Goal: Navigation & Orientation: Find specific page/section

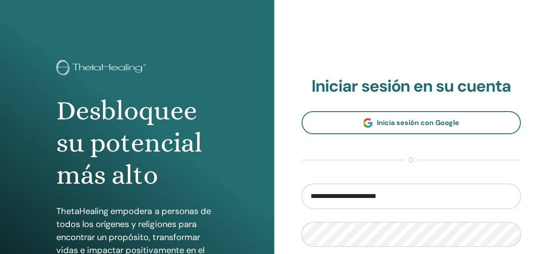
type input "**********"
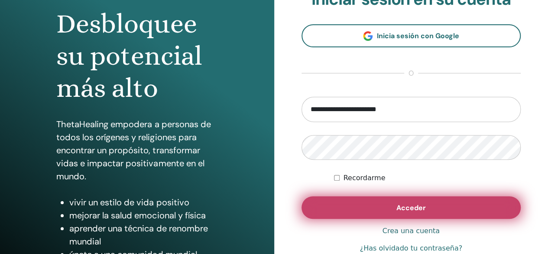
click at [429, 206] on button "Acceder" at bounding box center [412, 207] width 220 height 23
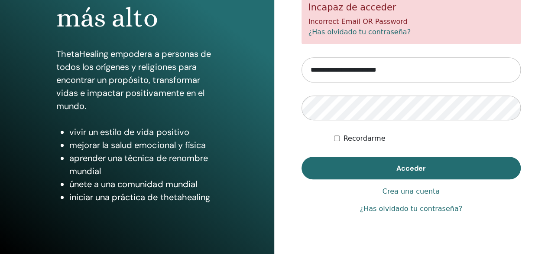
scroll to position [162, 0]
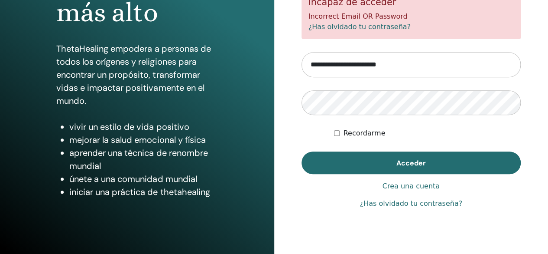
click at [421, 204] on link "¿Has olvidado tu contraseña?" at bounding box center [411, 203] width 102 height 10
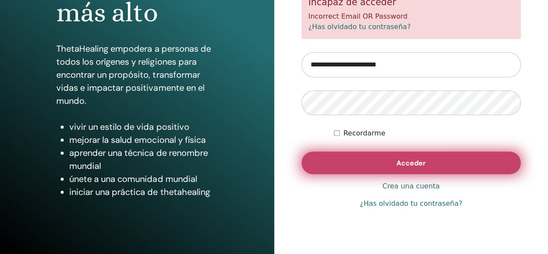
click at [415, 165] on span "Acceder" at bounding box center [411, 162] width 29 height 9
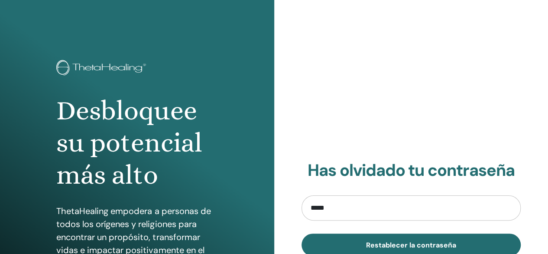
type input "**********"
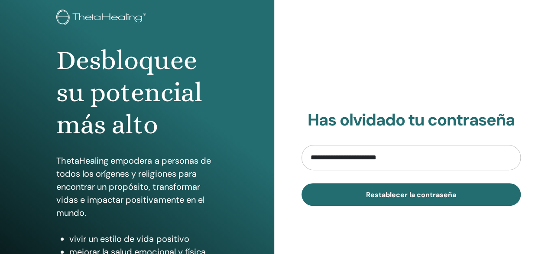
scroll to position [87, 0]
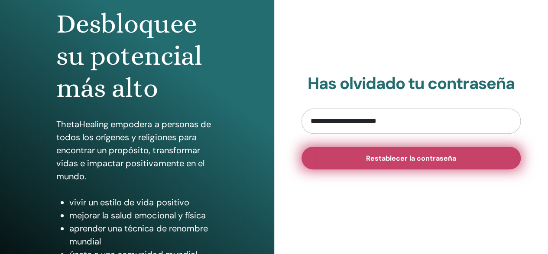
click at [416, 160] on span "Restablecer la contraseña" at bounding box center [411, 157] width 90 height 9
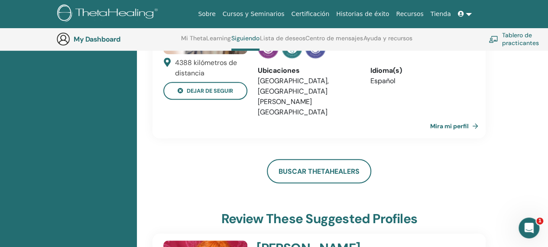
scroll to position [153, 0]
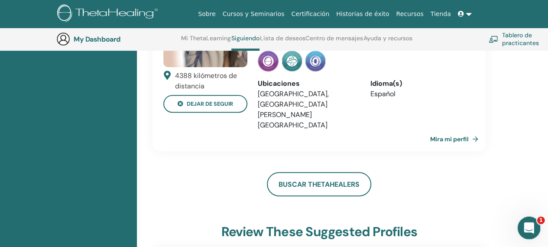
click at [528, 223] on icon "Abrir Intercom Messenger" at bounding box center [528, 227] width 14 height 14
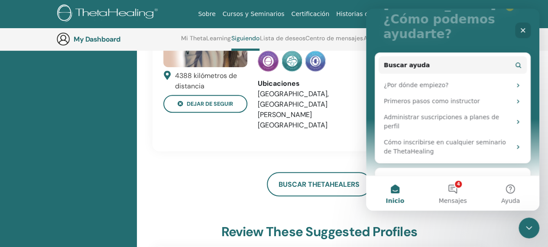
scroll to position [87, 0]
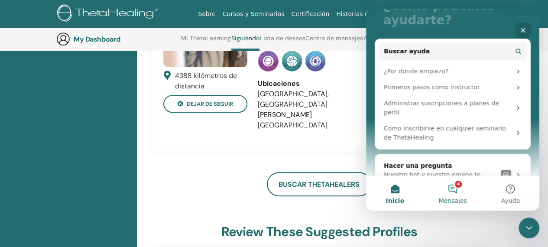
click at [456, 193] on button "4 Mensajes" at bounding box center [453, 193] width 58 height 35
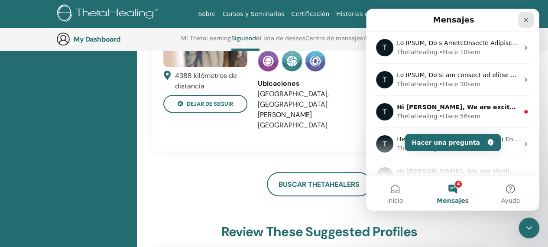
click at [526, 21] on icon "Cerrar" at bounding box center [526, 19] width 7 height 7
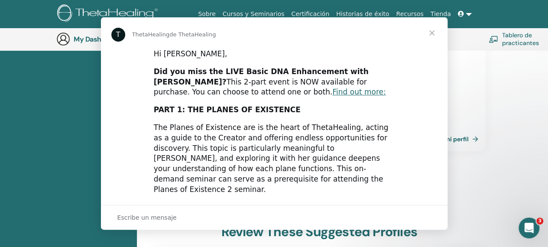
scroll to position [0, 0]
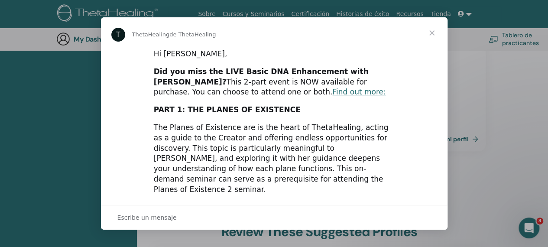
click at [434, 32] on span "Cerrar" at bounding box center [432, 32] width 31 height 31
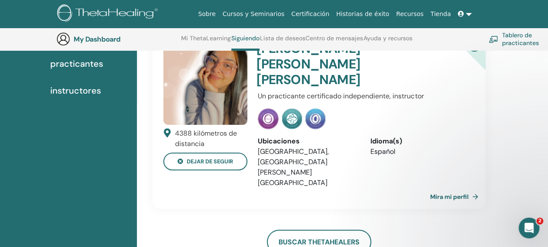
scroll to position [66, 0]
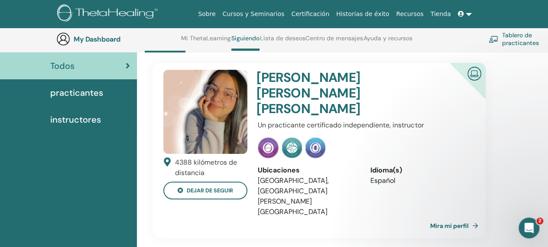
click at [91, 90] on span "practicantes" at bounding box center [76, 92] width 53 height 13
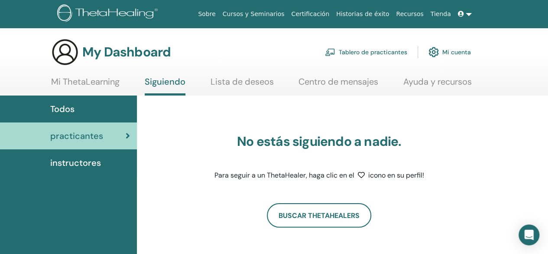
click at [468, 12] on link at bounding box center [465, 14] width 21 height 16
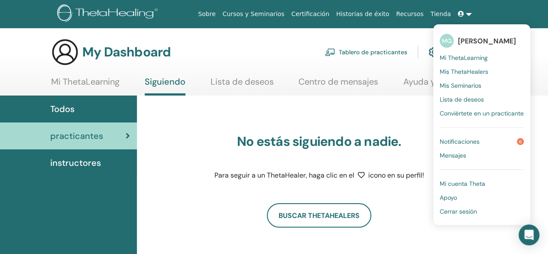
click at [410, 117] on div "No estás siguiendo a nadie. Para seguir a un ThetaHealer, haga clic en el icono…" at bounding box center [319, 144] width 333 height 76
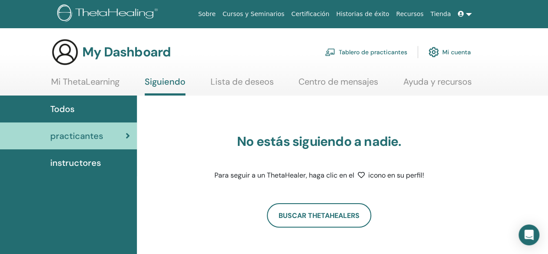
click at [106, 81] on link "Mi ThetaLearning" at bounding box center [85, 84] width 69 height 17
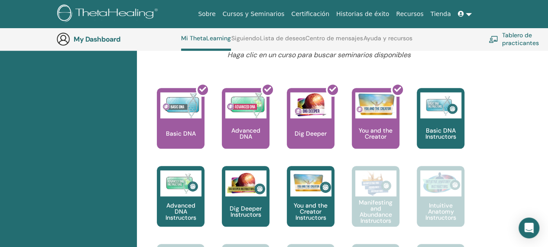
scroll to position [326, 0]
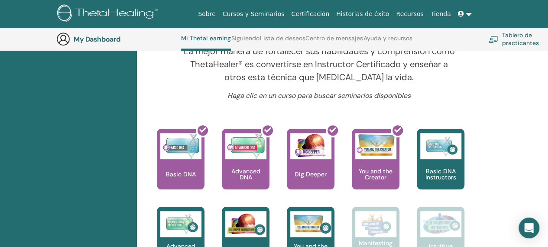
click at [415, 14] on link "Recursos" at bounding box center [410, 14] width 34 height 16
